Goal: Task Accomplishment & Management: Use online tool/utility

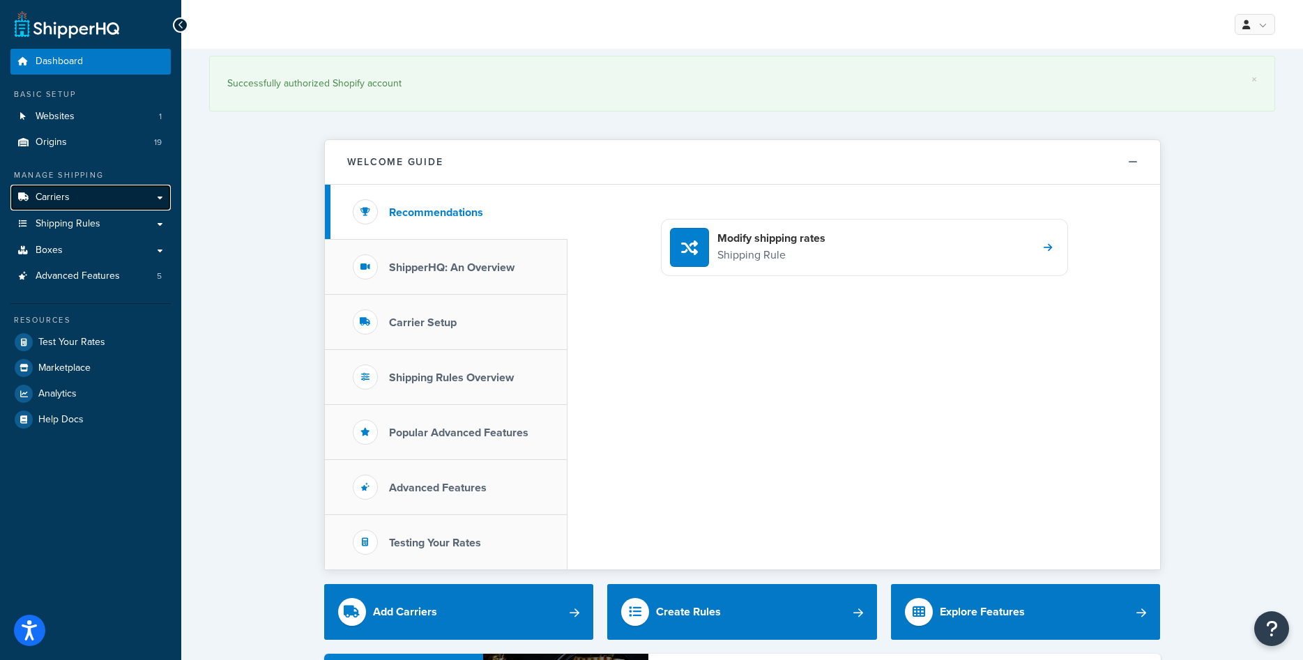
click at [90, 202] on link "Carriers" at bounding box center [90, 198] width 160 height 26
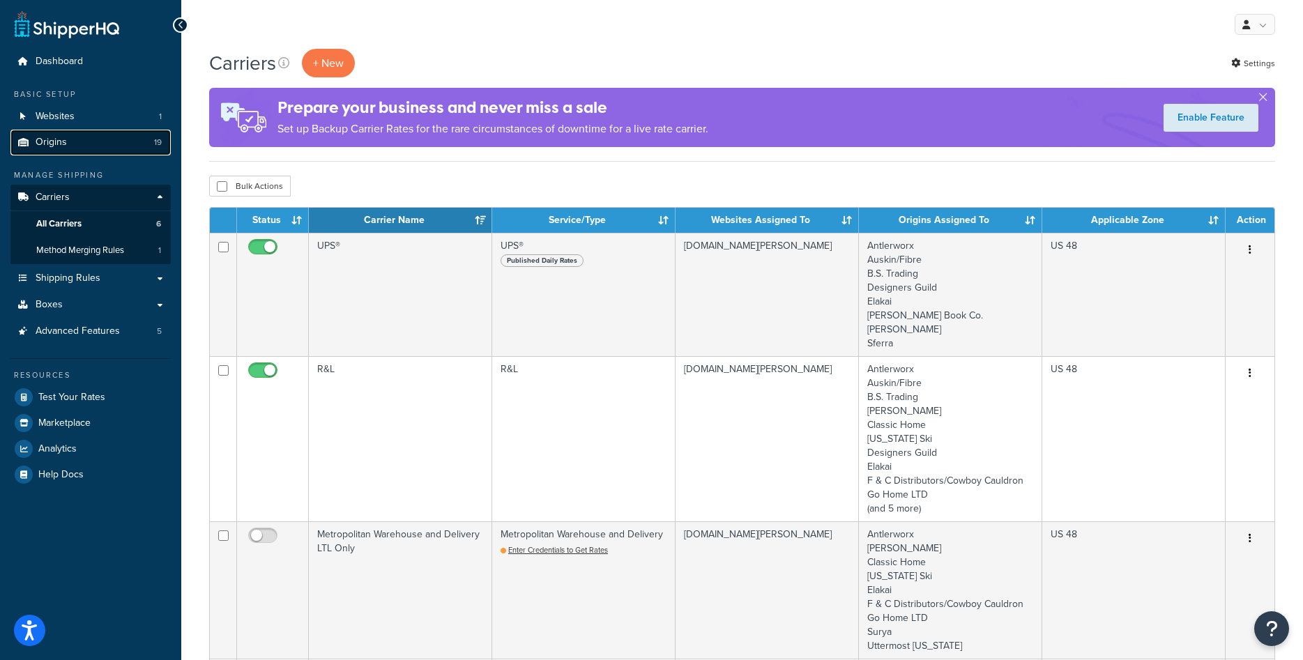
click at [37, 149] on span "Origins" at bounding box center [51, 143] width 31 height 12
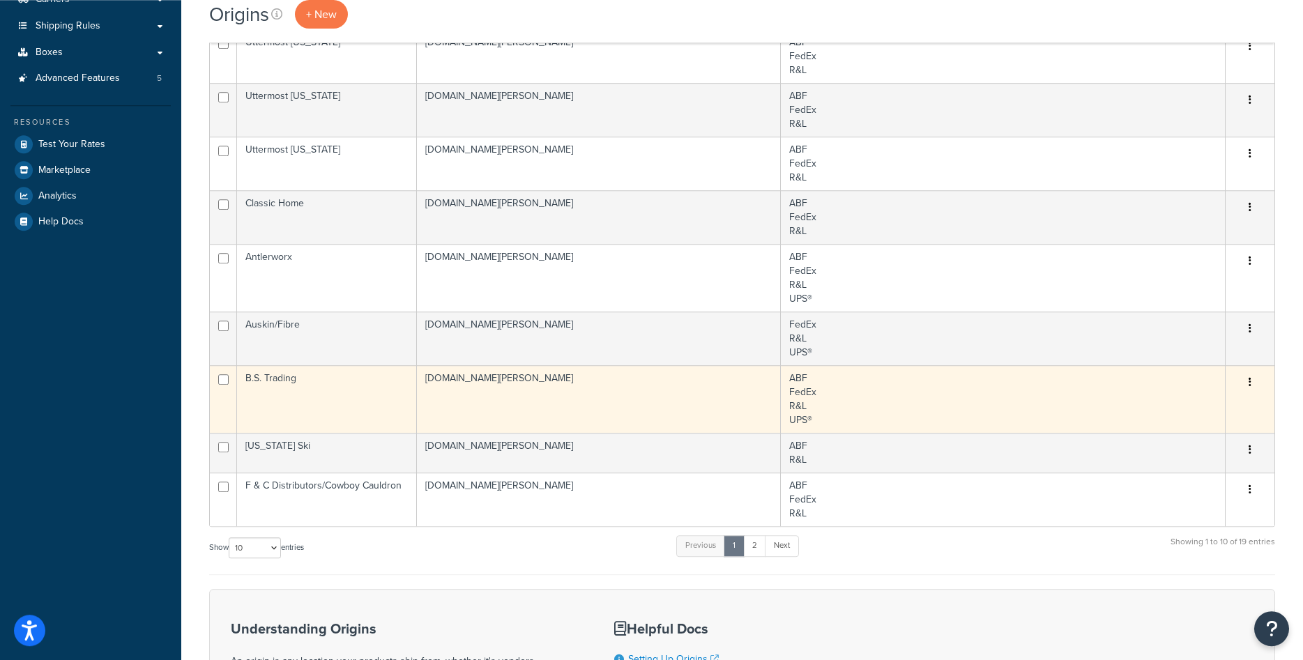
scroll to position [284, 0]
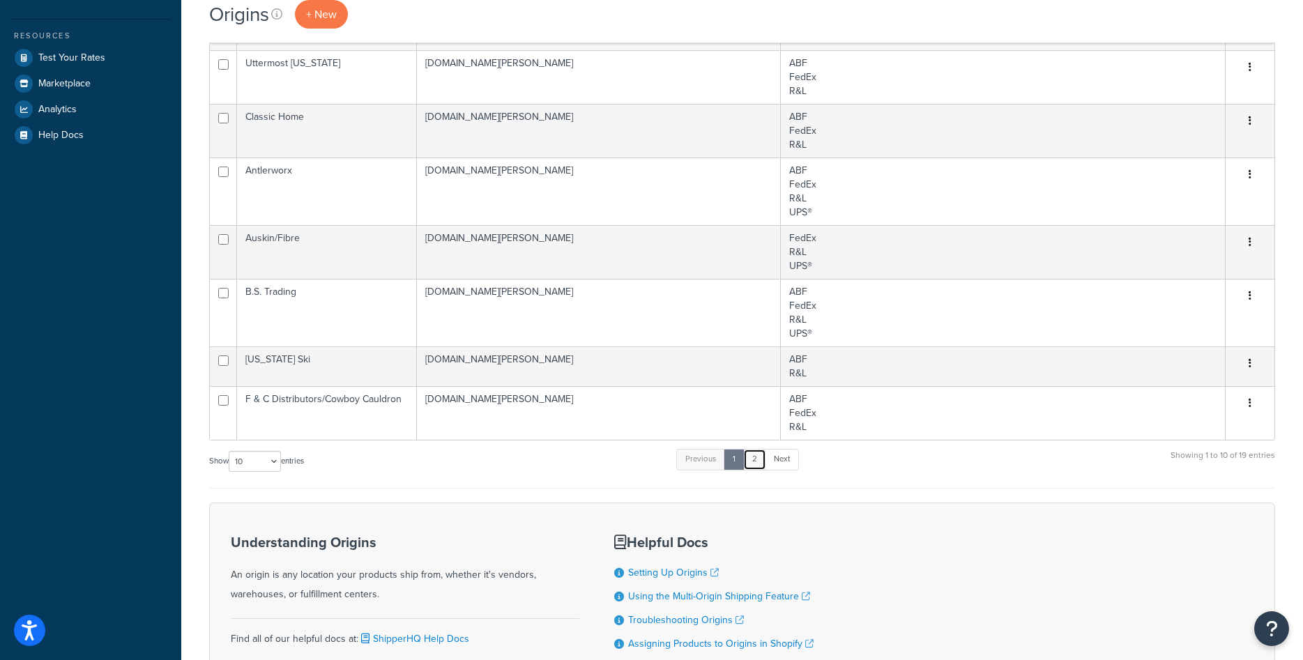
click at [757, 454] on link "2" at bounding box center [754, 459] width 23 height 21
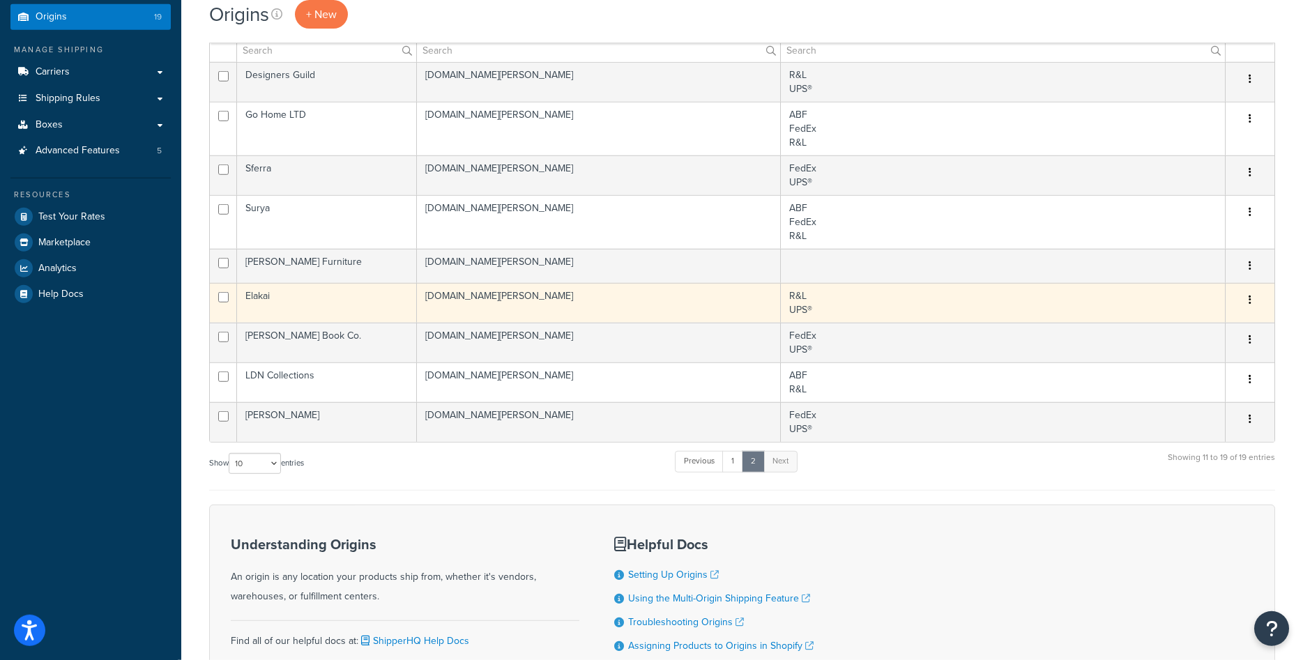
scroll to position [100, 0]
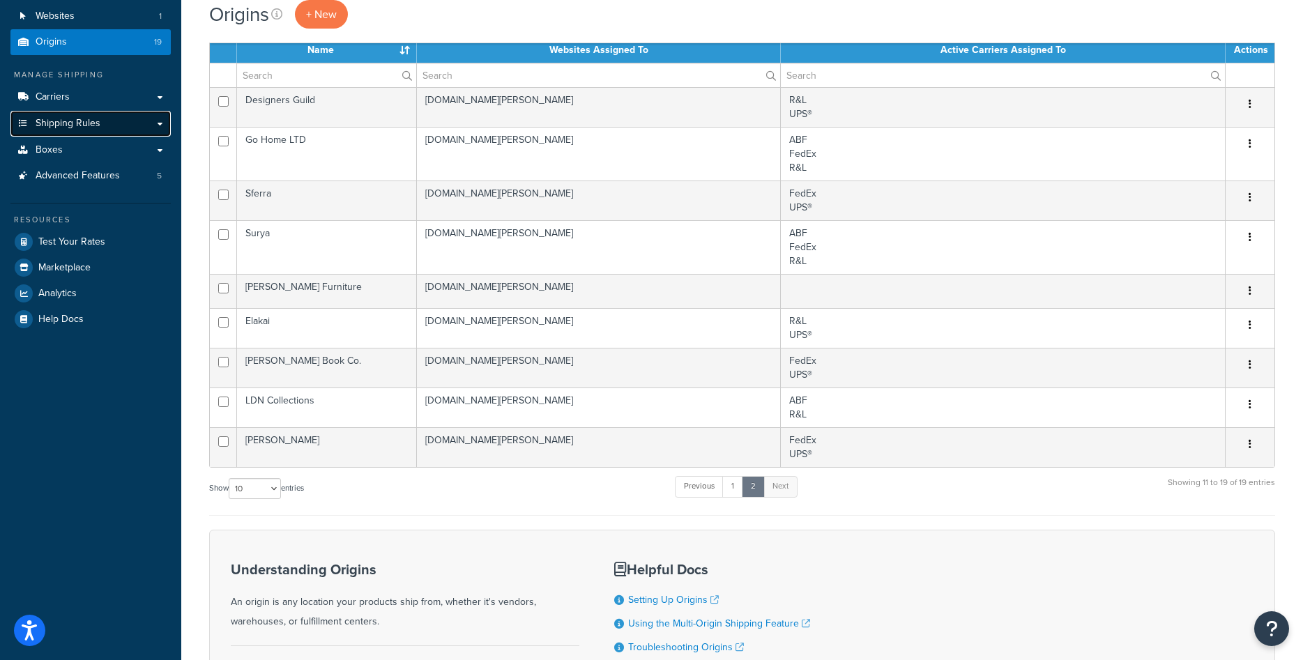
click at [120, 128] on link "Shipping Rules" at bounding box center [90, 124] width 160 height 26
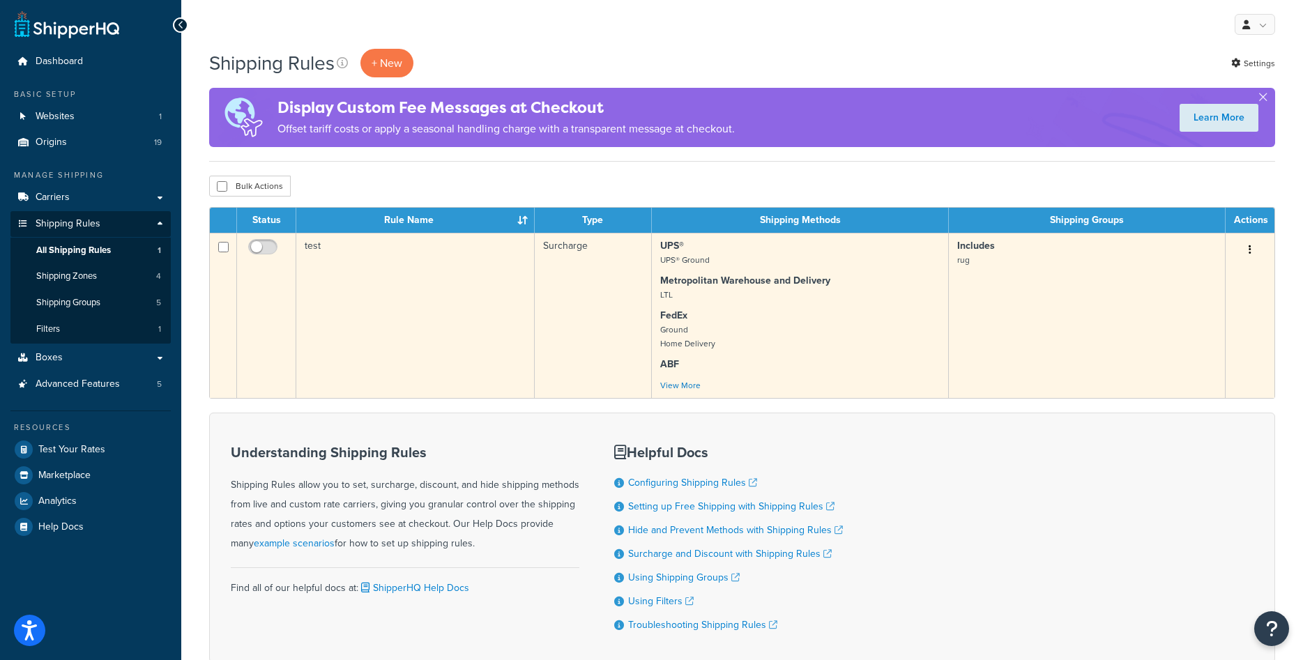
click at [698, 296] on p "Metropolitan Warehouse and Delivery LTL" at bounding box center [799, 288] width 279 height 28
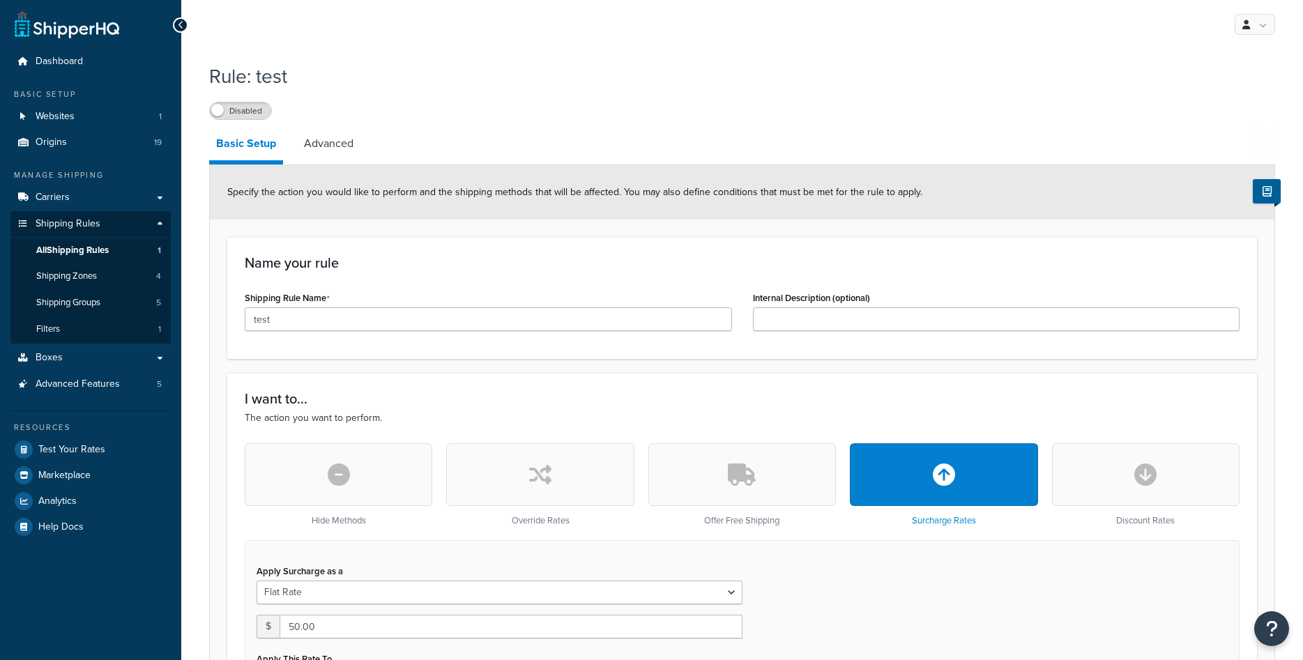
select select "CART"
click at [338, 151] on link "Advanced" at bounding box center [328, 143] width 63 height 33
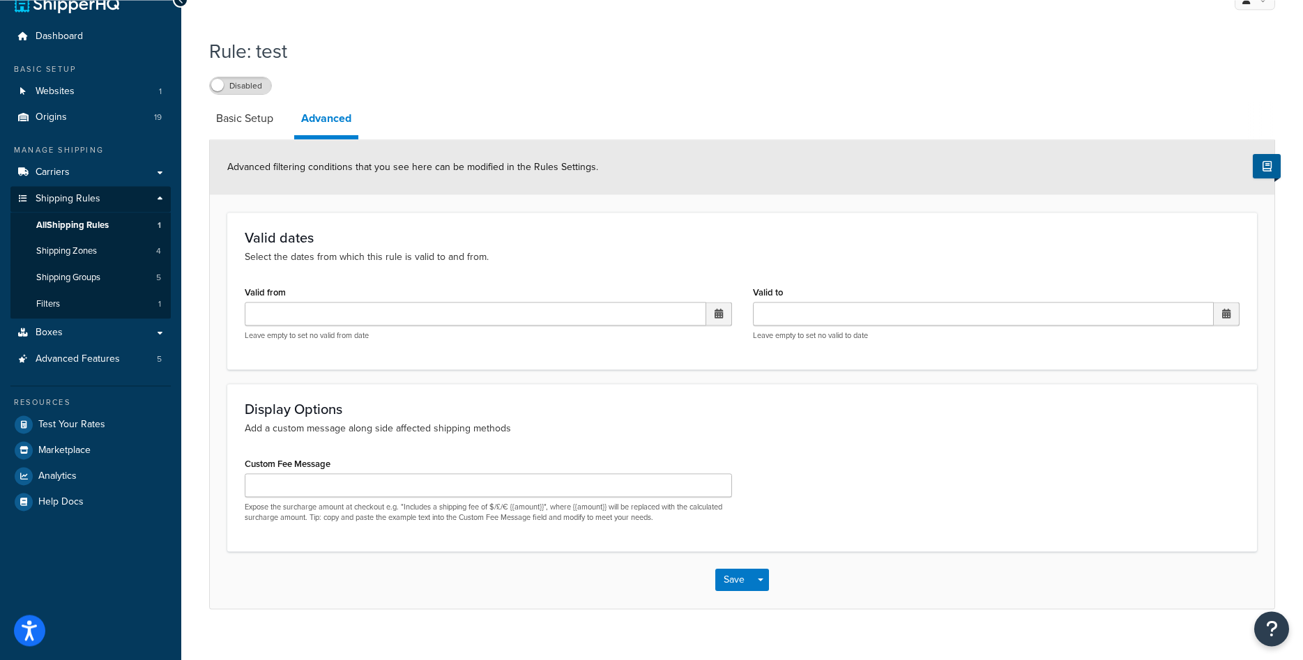
scroll to position [44, 0]
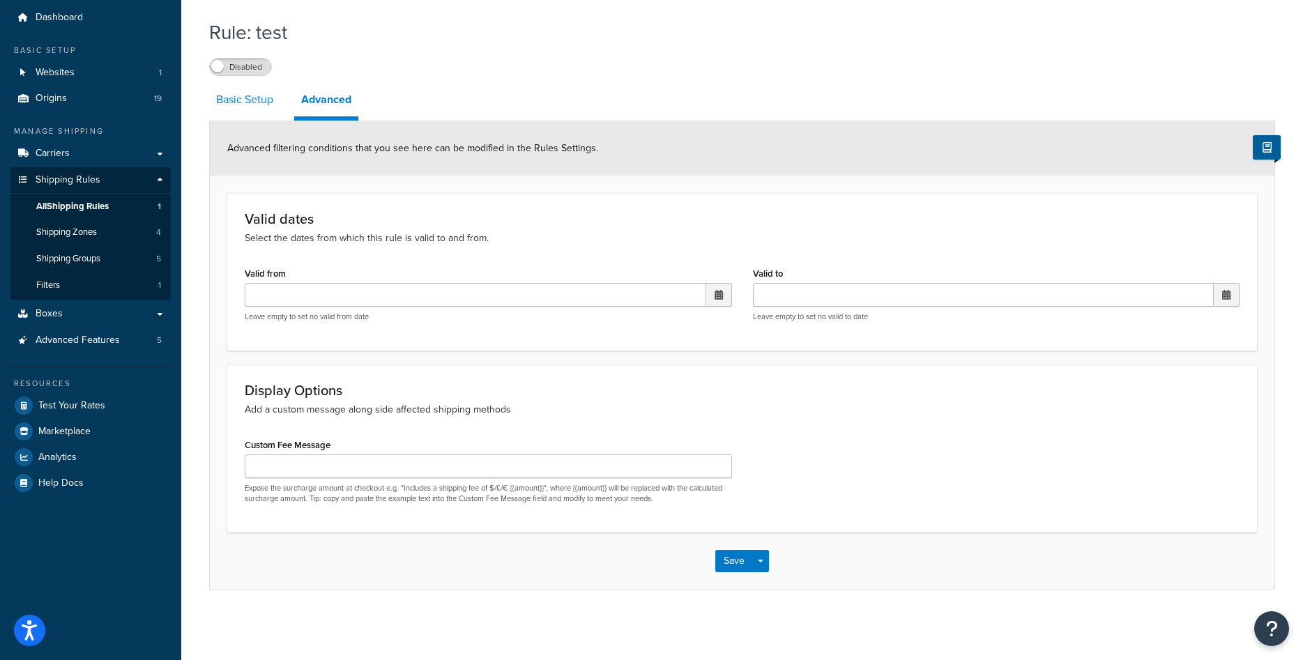
click at [271, 98] on link "Basic Setup" at bounding box center [244, 99] width 71 height 33
select select "CART"
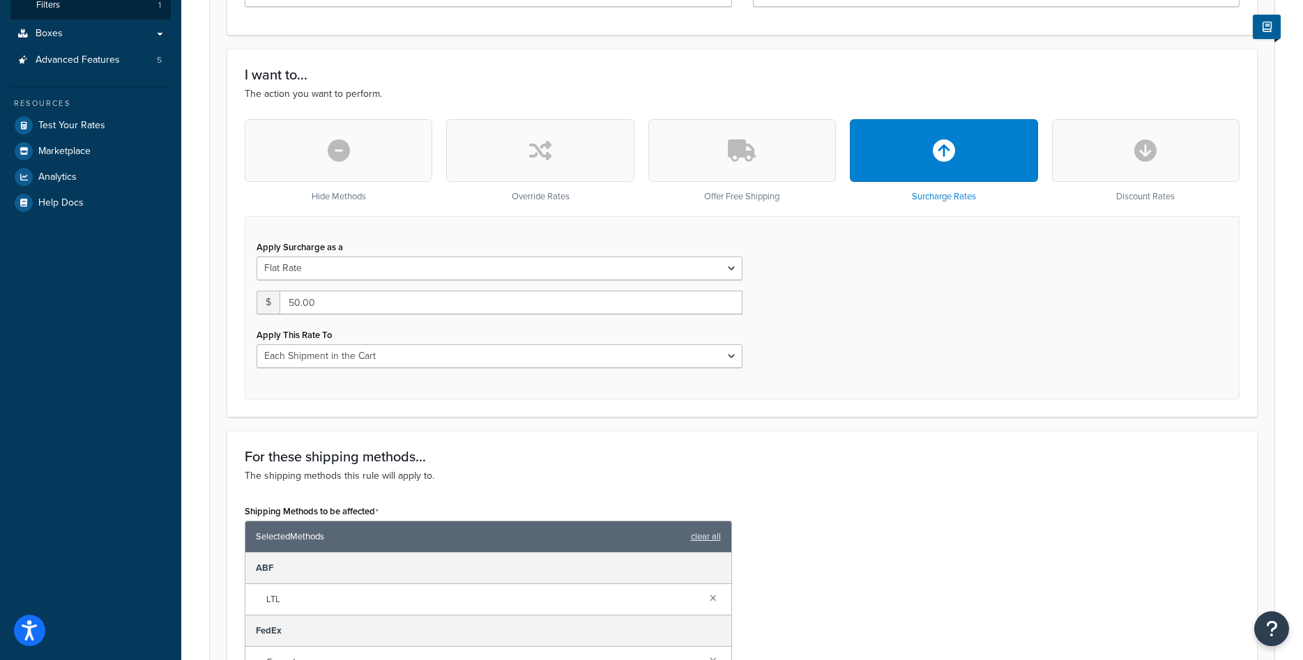
scroll to position [328, 0]
